Goal: Book appointment/travel/reservation

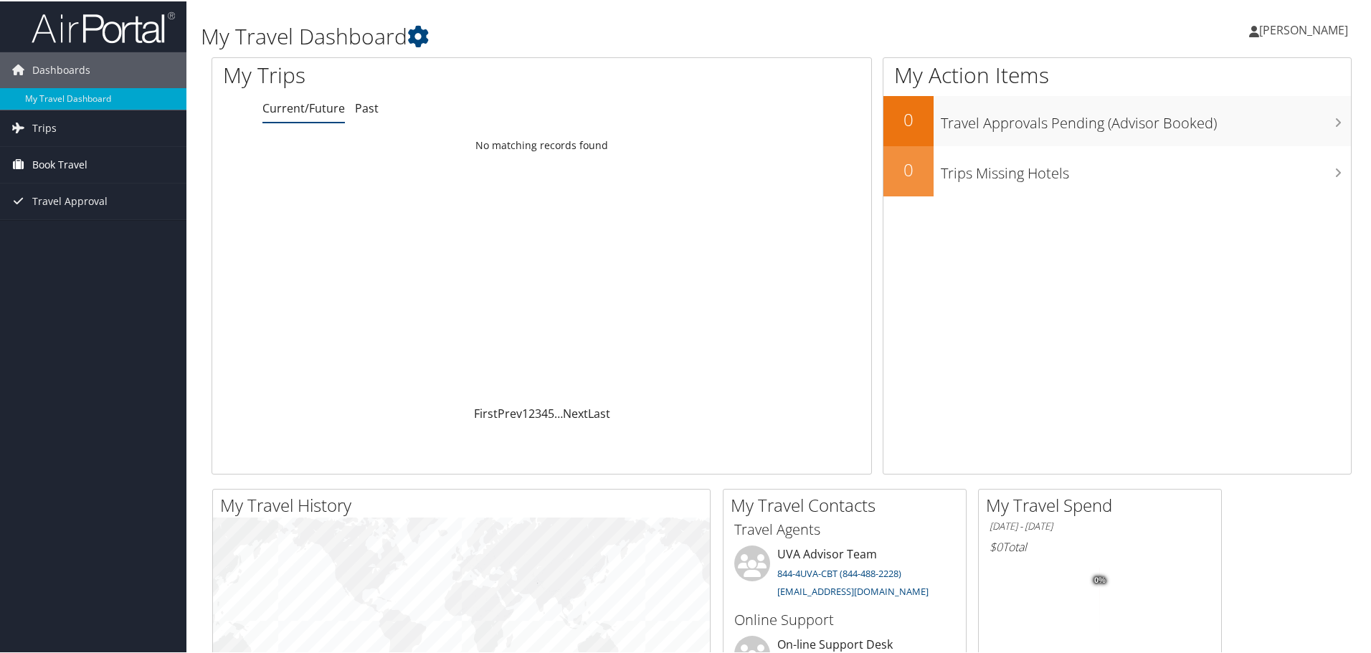
click at [88, 162] on link "Book Travel" at bounding box center [93, 164] width 186 height 36
click at [75, 127] on link "Trips" at bounding box center [93, 127] width 186 height 36
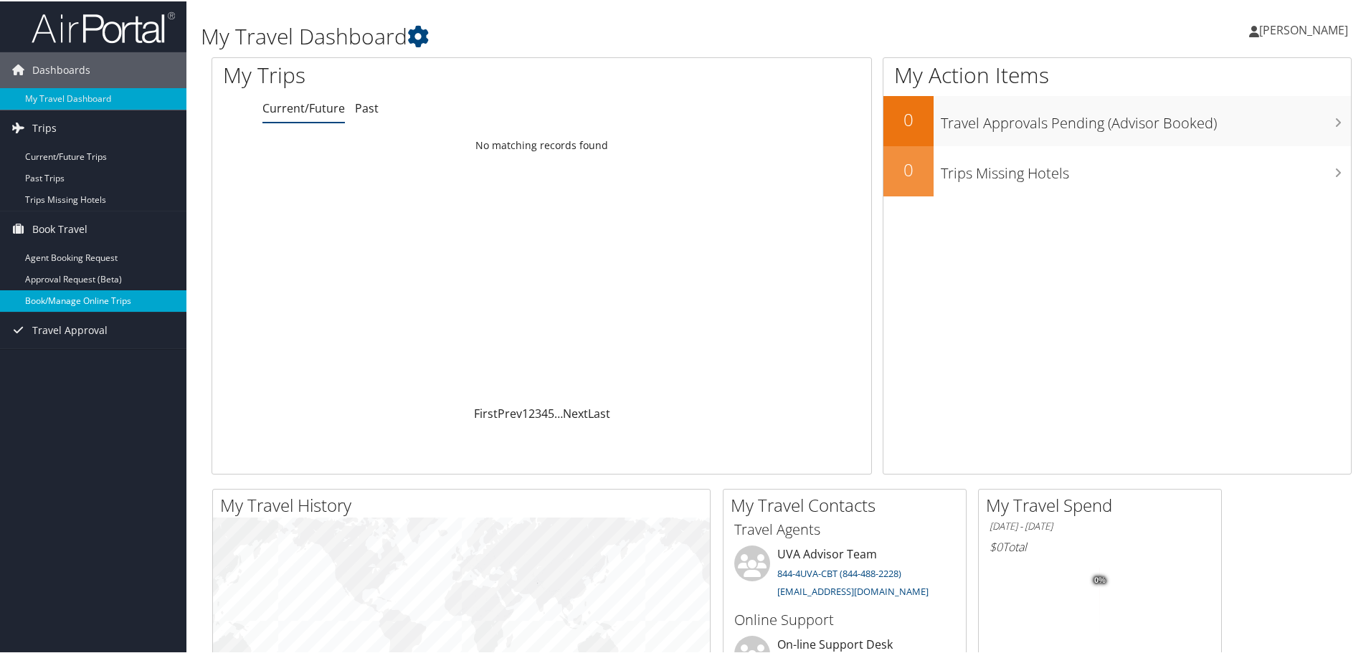
click at [80, 306] on link "Book/Manage Online Trips" at bounding box center [93, 300] width 186 height 22
